Goal: Information Seeking & Learning: Check status

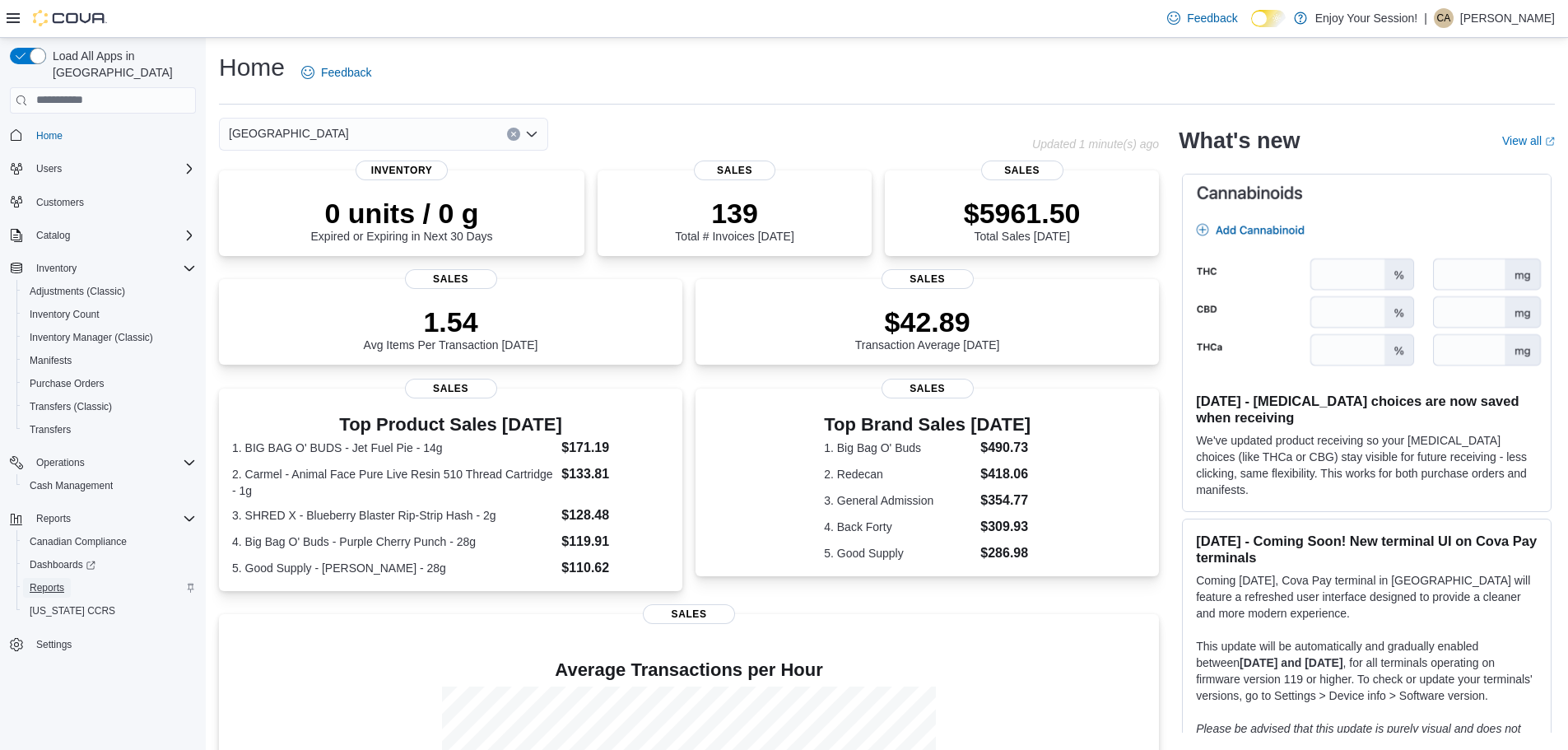
click at [48, 581] on span "Reports" at bounding box center [47, 588] width 35 height 13
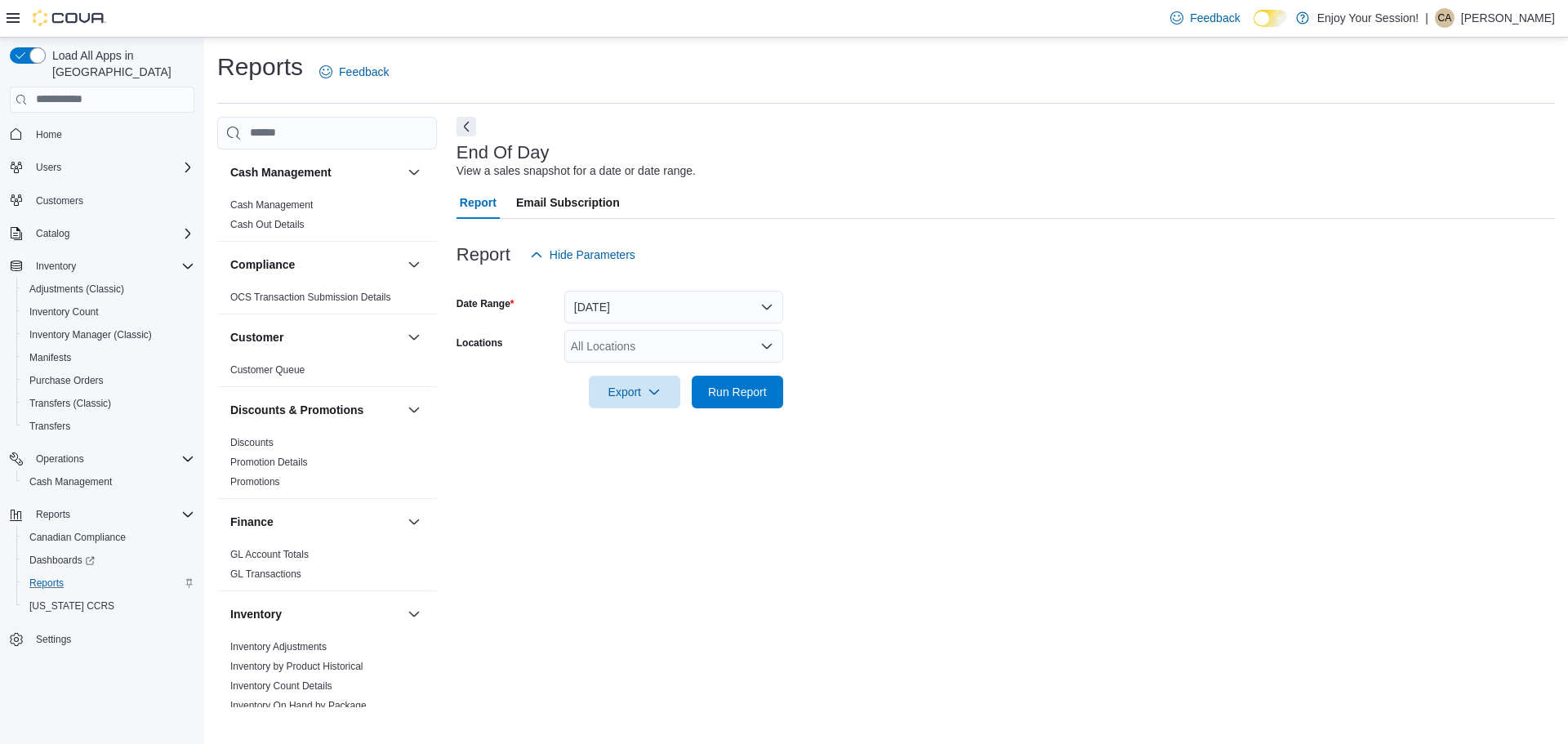
click at [641, 354] on div "All Locations" at bounding box center [673, 346] width 218 height 33
type input "***"
click at [639, 402] on span "[GEOGRAPHIC_DATA]" at bounding box center [659, 398] width 119 height 17
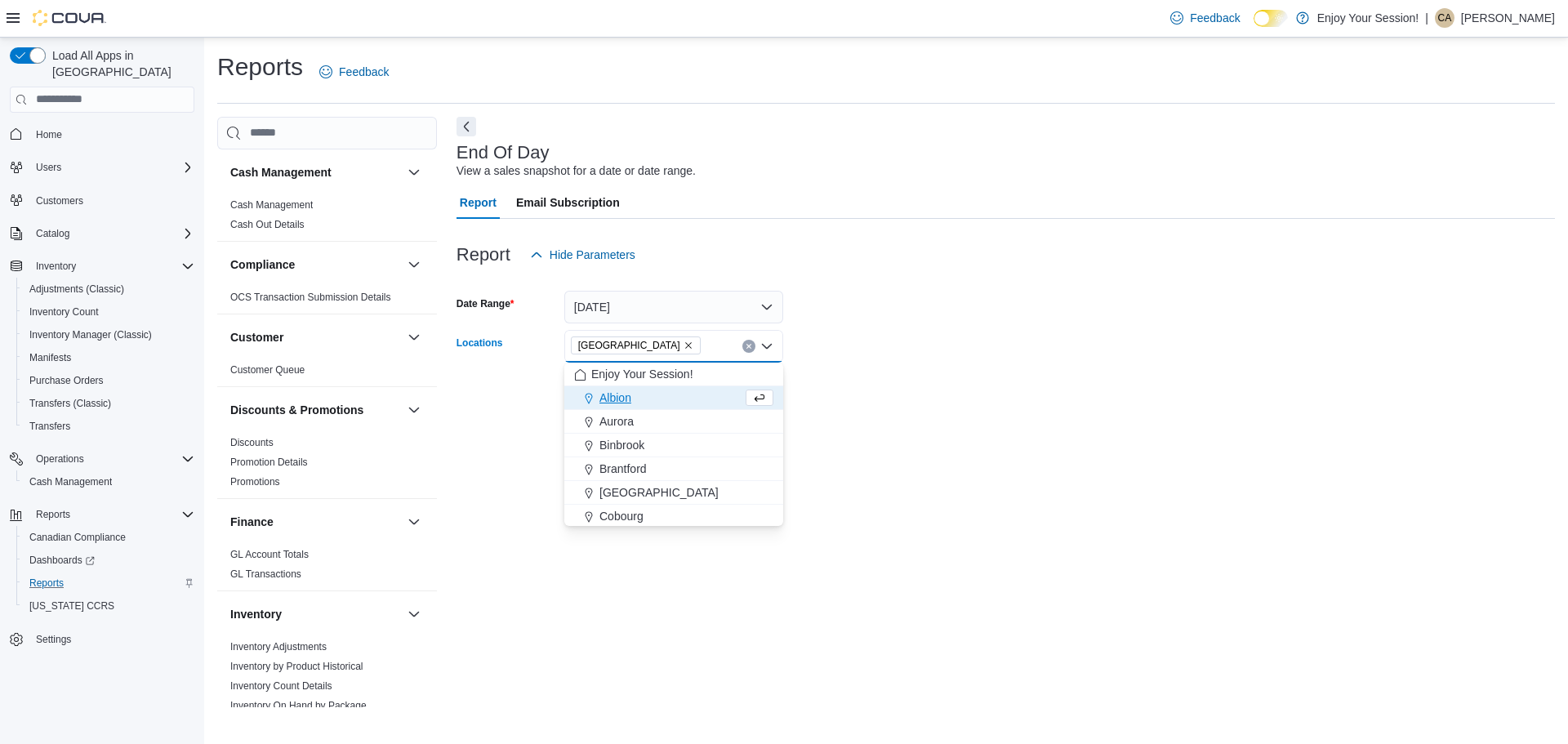
click at [1079, 382] on form "Date Range [DATE] Locations [GEOGRAPHIC_DATA] Combo box. Selected. [GEOGRAPHIC_…" at bounding box center [1006, 340] width 1099 height 138
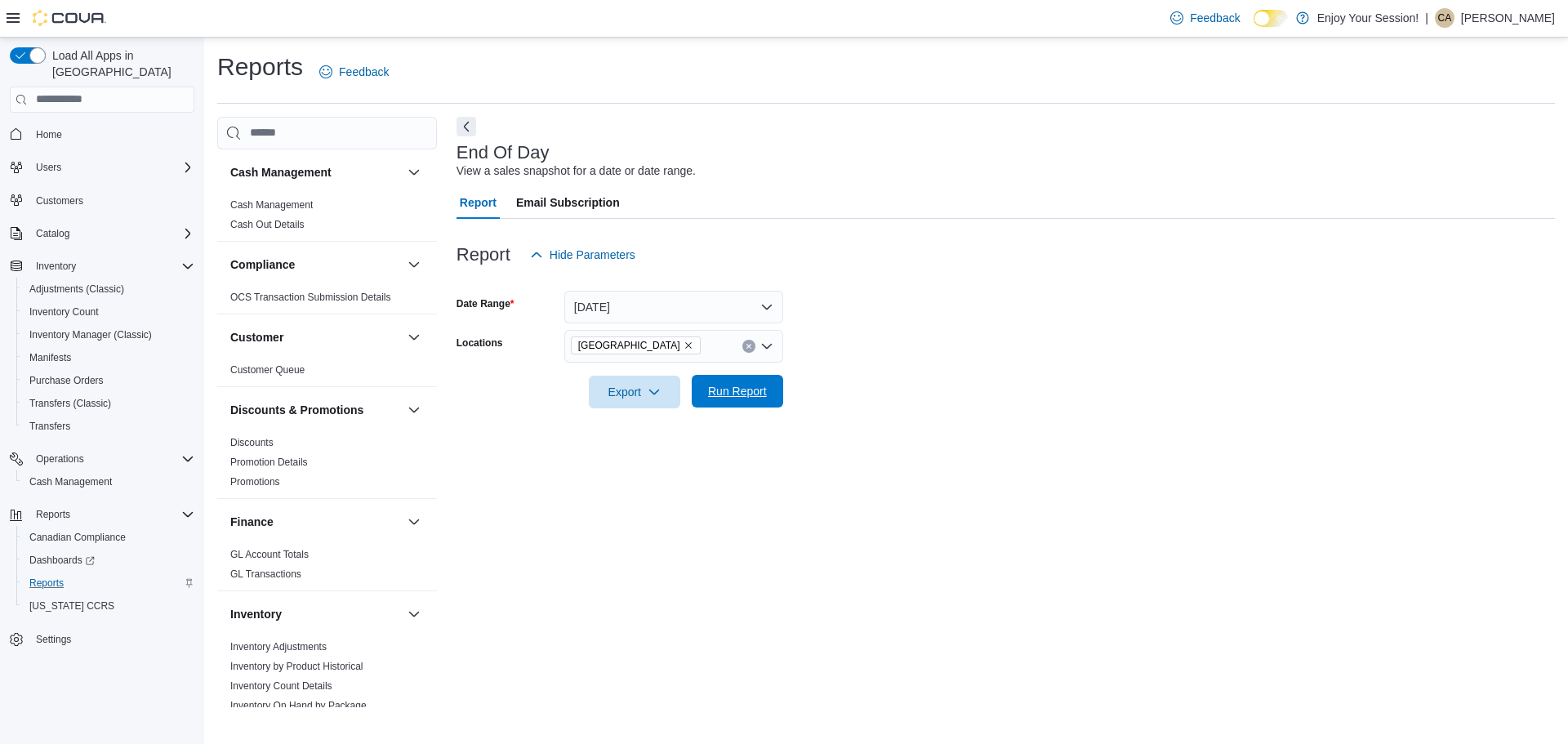
click at [768, 401] on span "Run Report" at bounding box center [737, 391] width 72 height 33
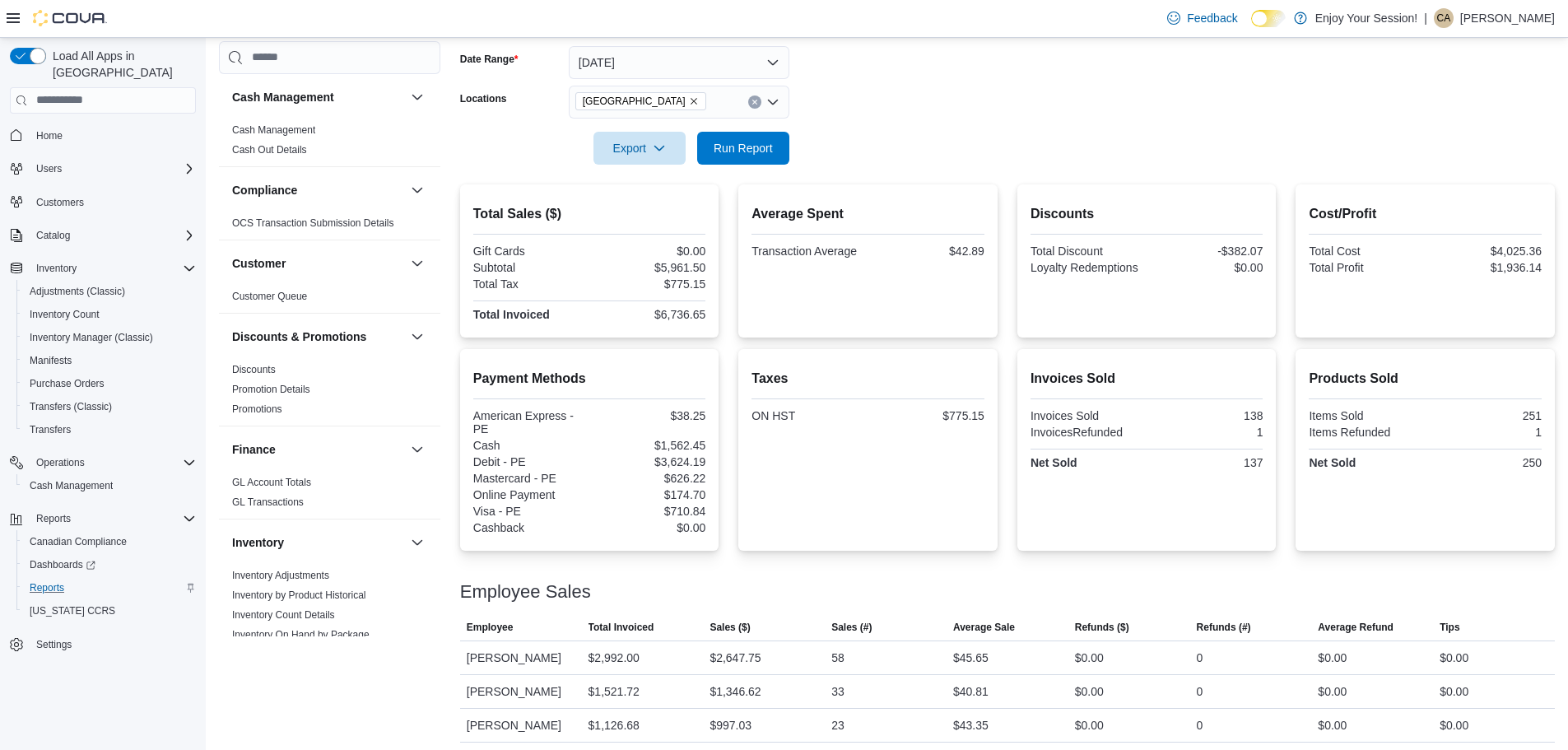
scroll to position [329, 0]
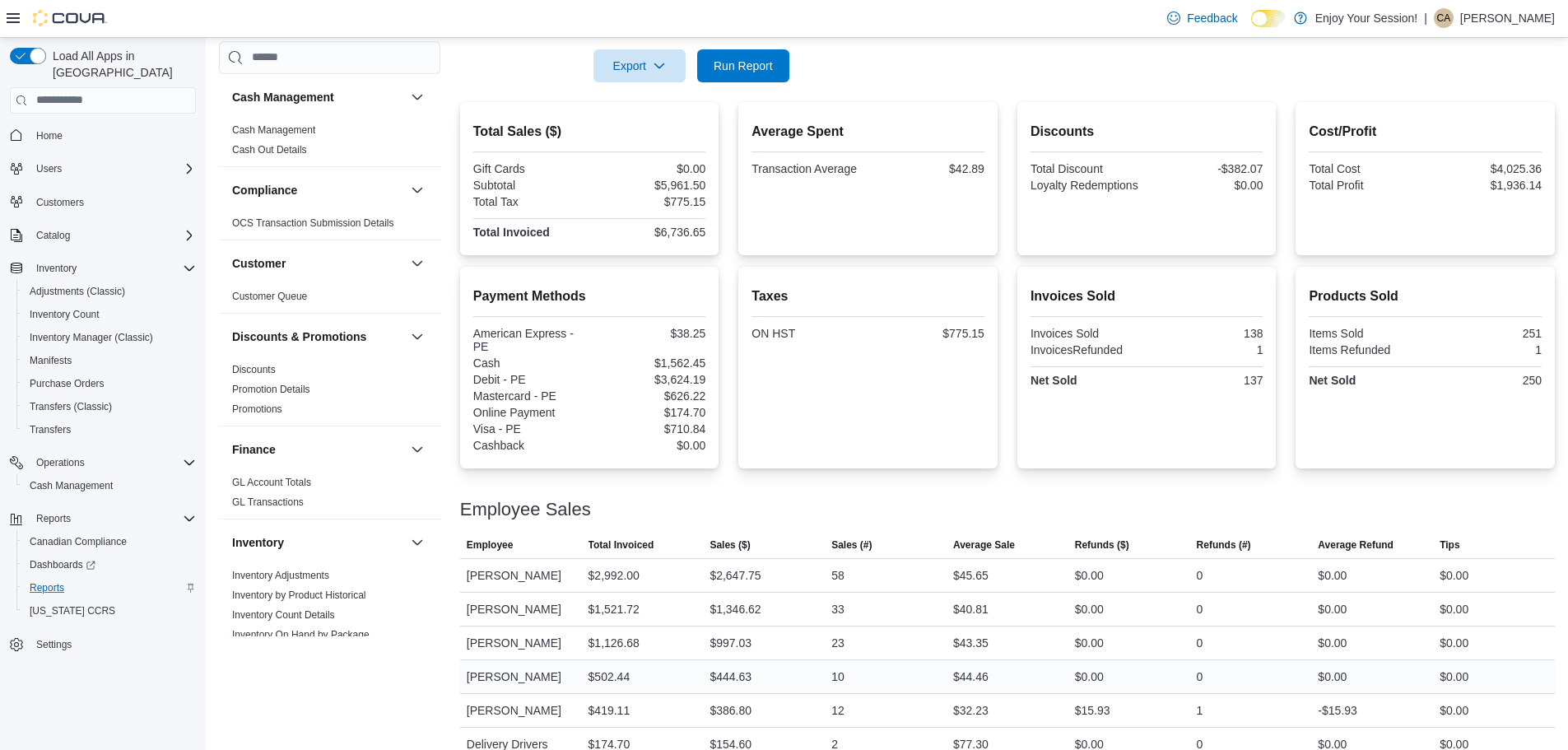
drag, startPoint x: 916, startPoint y: 659, endPoint x: 912, endPoint y: 670, distance: 11.7
click at [914, 666] on tbody "Employee [PERSON_NAME] Total Invoiced $2,992.00 Sales ($) $2,647.75 Sales (#) 5…" at bounding box center [1008, 660] width 1095 height 202
click at [908, 686] on div "10" at bounding box center [886, 677] width 122 height 33
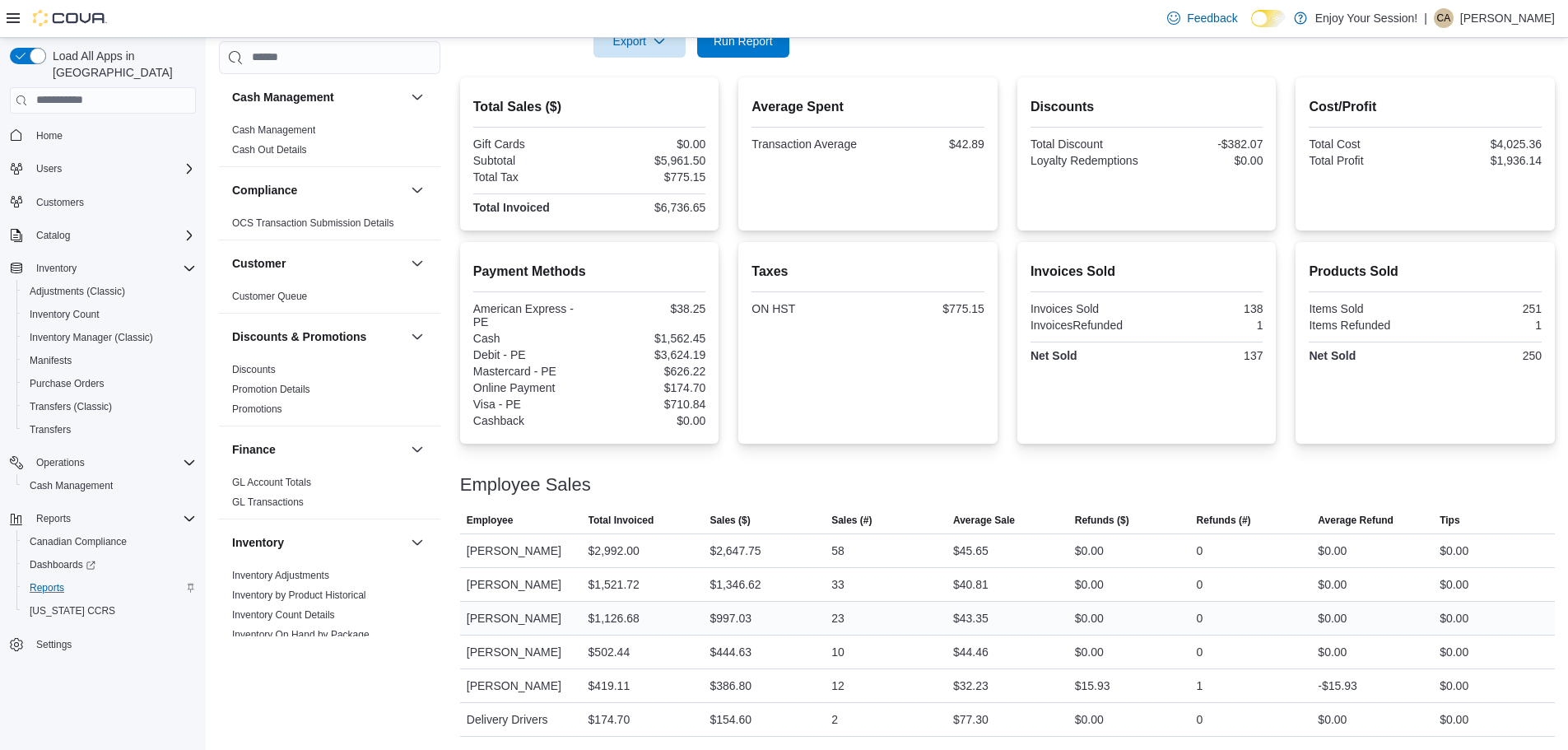
scroll to position [107, 0]
